Goal: Browse casually: Explore the website without a specific task or goal

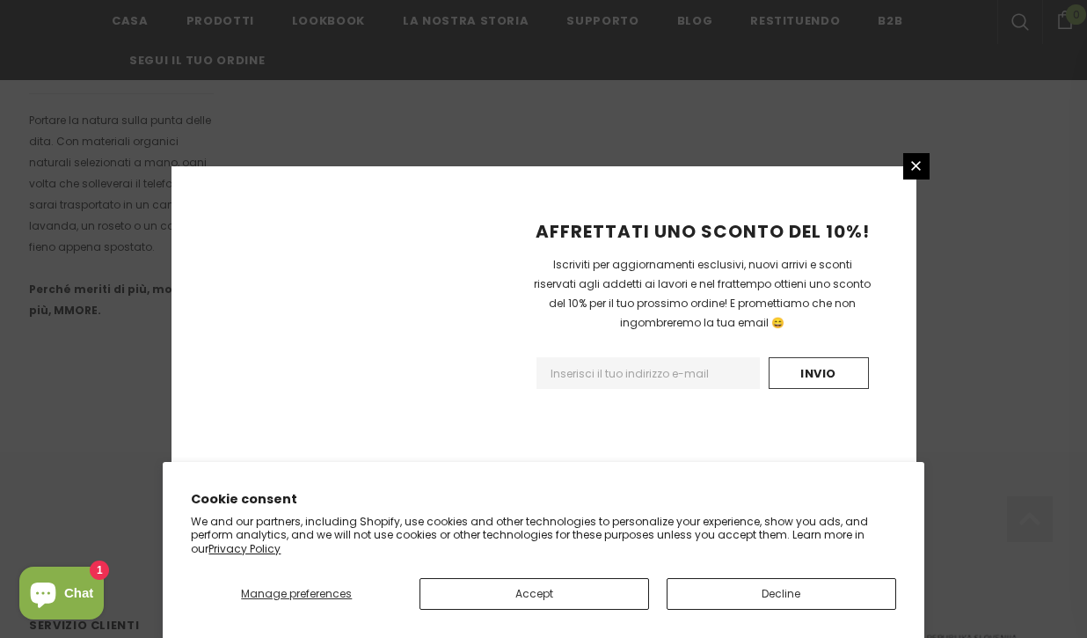
scroll to position [1201, 0]
